Goal: Navigation & Orientation: Find specific page/section

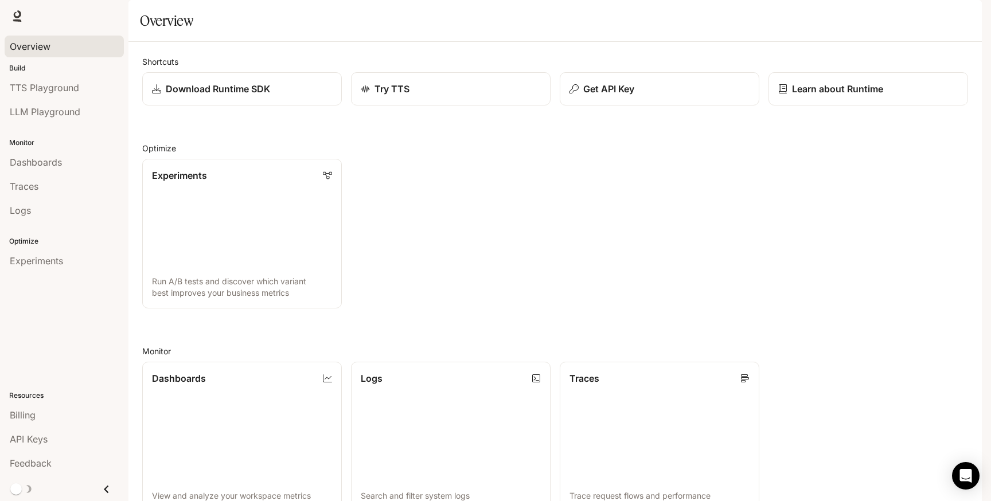
click at [37, 46] on span "Overview" at bounding box center [30, 47] width 41 height 14
click at [53, 94] on span "TTS Playground" at bounding box center [44, 88] width 69 height 14
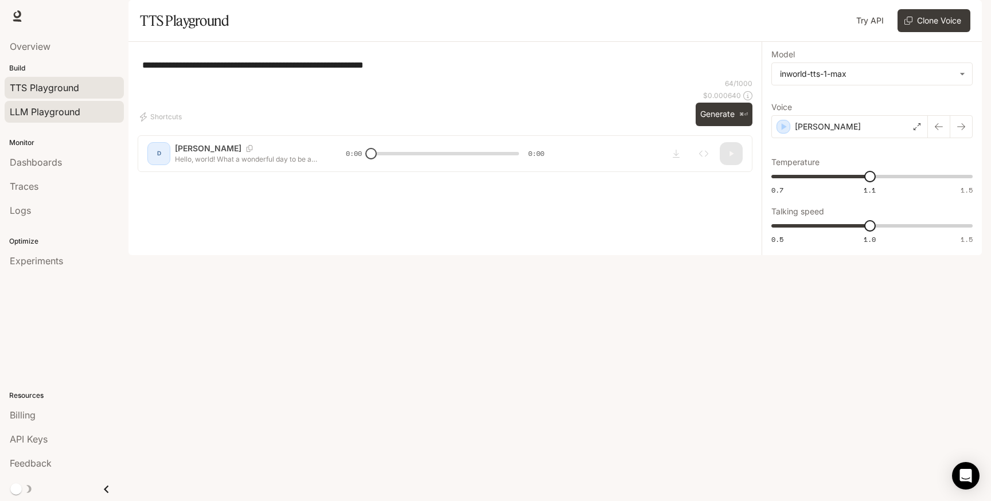
click at [56, 115] on span "LLM Playground" at bounding box center [45, 112] width 71 height 14
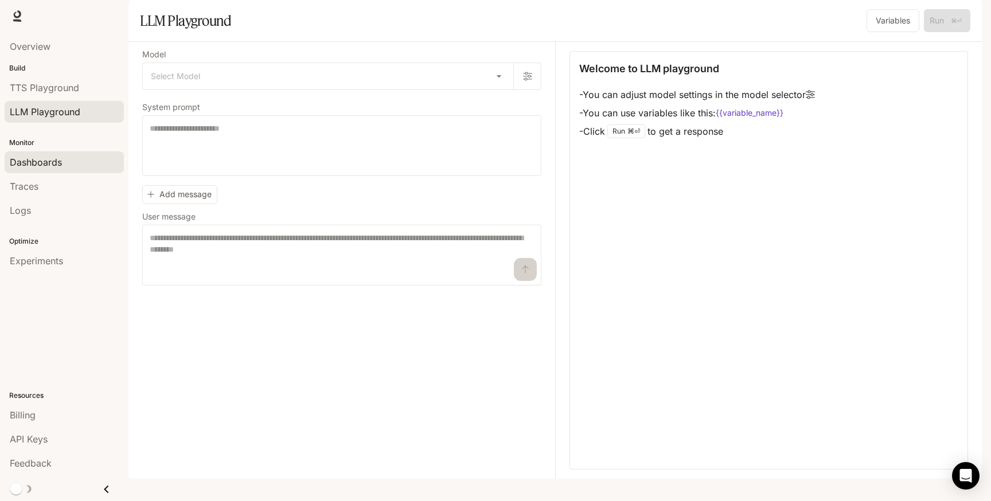
click at [35, 159] on span "Dashboards" at bounding box center [36, 162] width 52 height 14
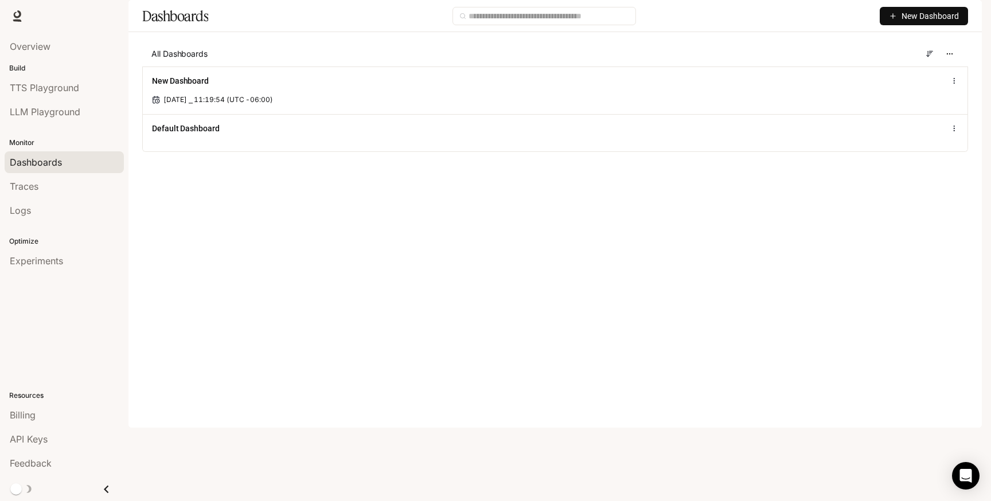
click at [898, 18] on span "Documentation" at bounding box center [915, 16] width 57 height 14
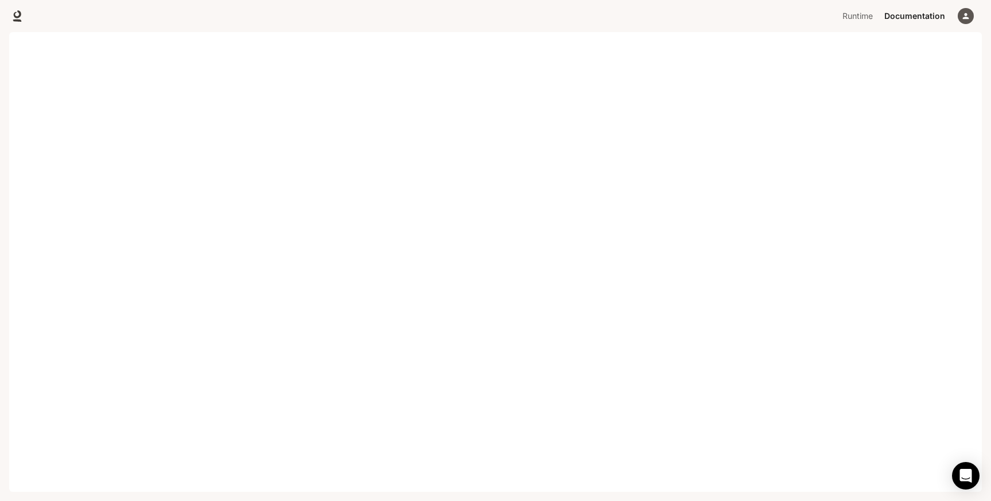
click at [960, 13] on div "button" at bounding box center [966, 16] width 16 height 16
click at [604, 87] on div at bounding box center [495, 250] width 991 height 501
